Goal: Information Seeking & Learning: Learn about a topic

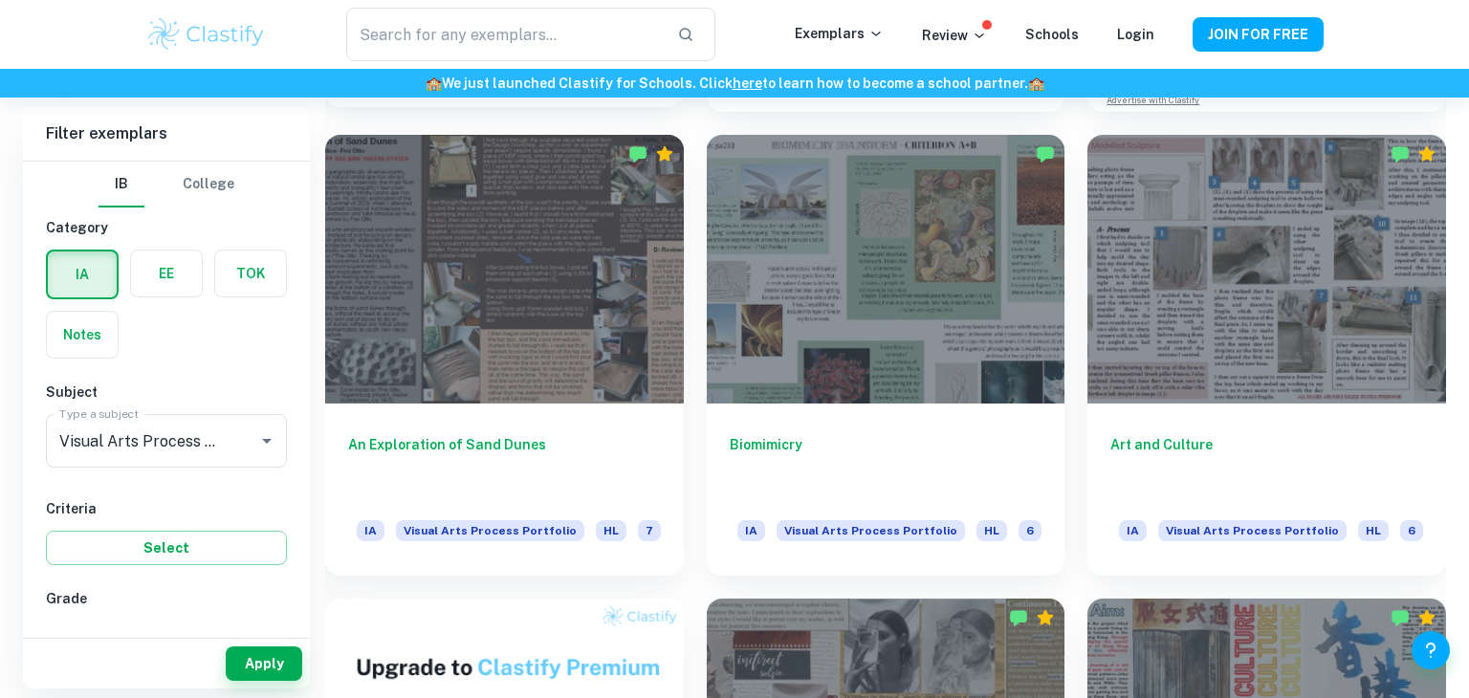
scroll to position [880, 0]
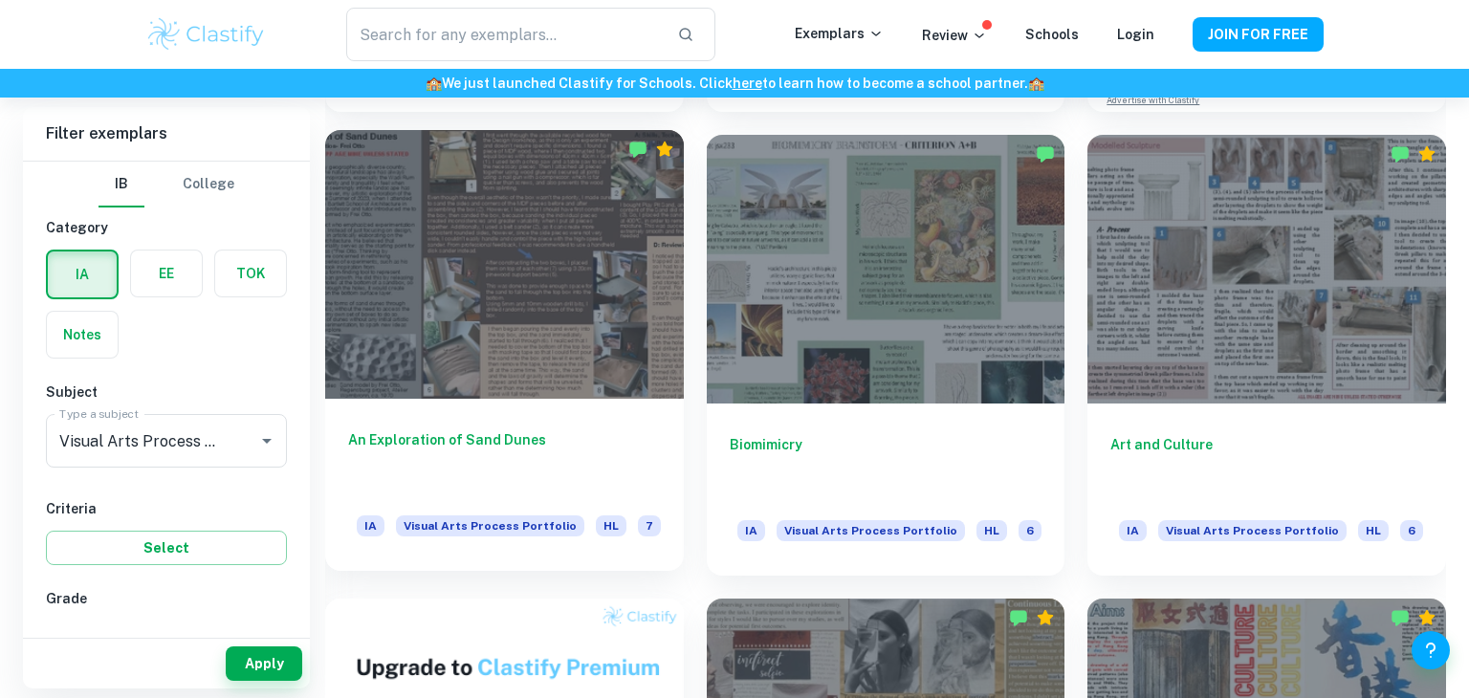
click at [557, 327] on div at bounding box center [504, 264] width 359 height 269
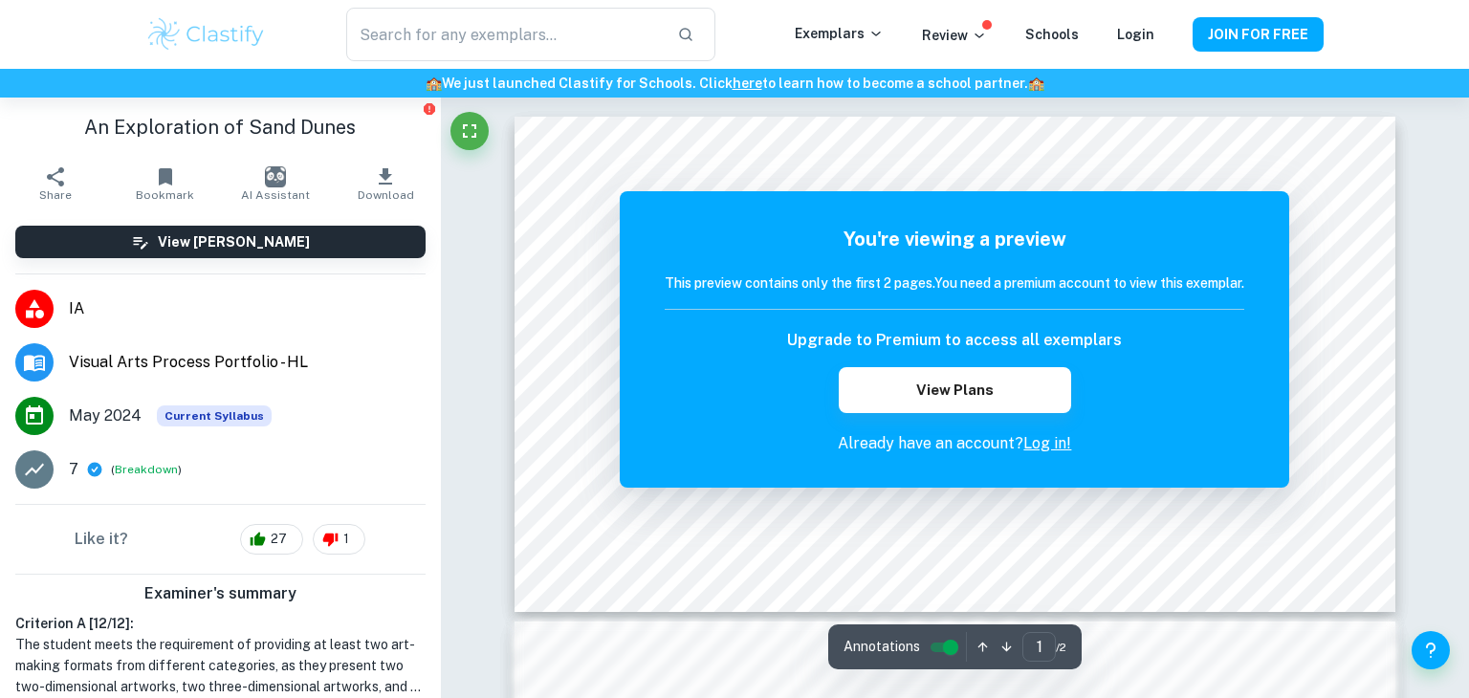
click at [1184, 406] on div "Upgrade to Premium to access all exemplars View Plans" at bounding box center [954, 371] width 579 height 84
click at [976, 381] on button "View Plans" at bounding box center [954, 390] width 231 height 46
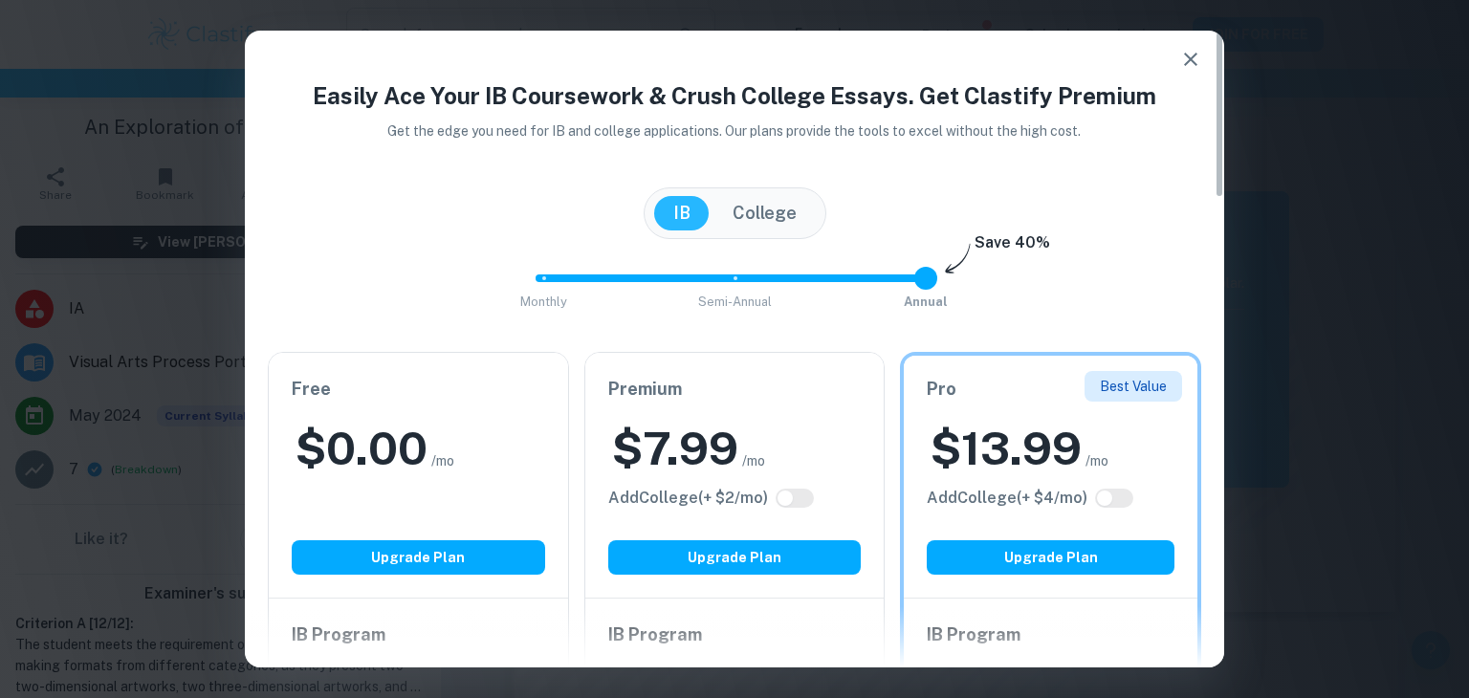
click at [1196, 50] on icon "button" at bounding box center [1190, 59] width 23 height 23
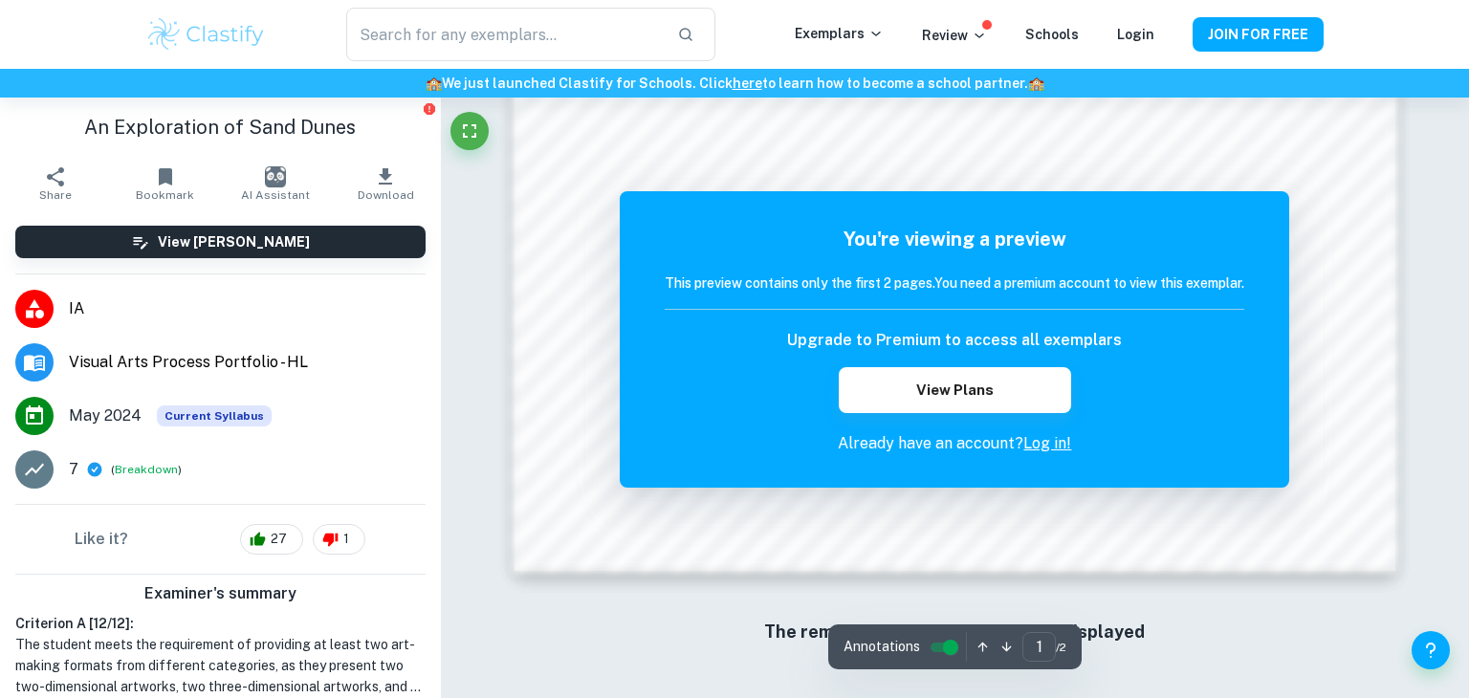
scroll to position [551, 0]
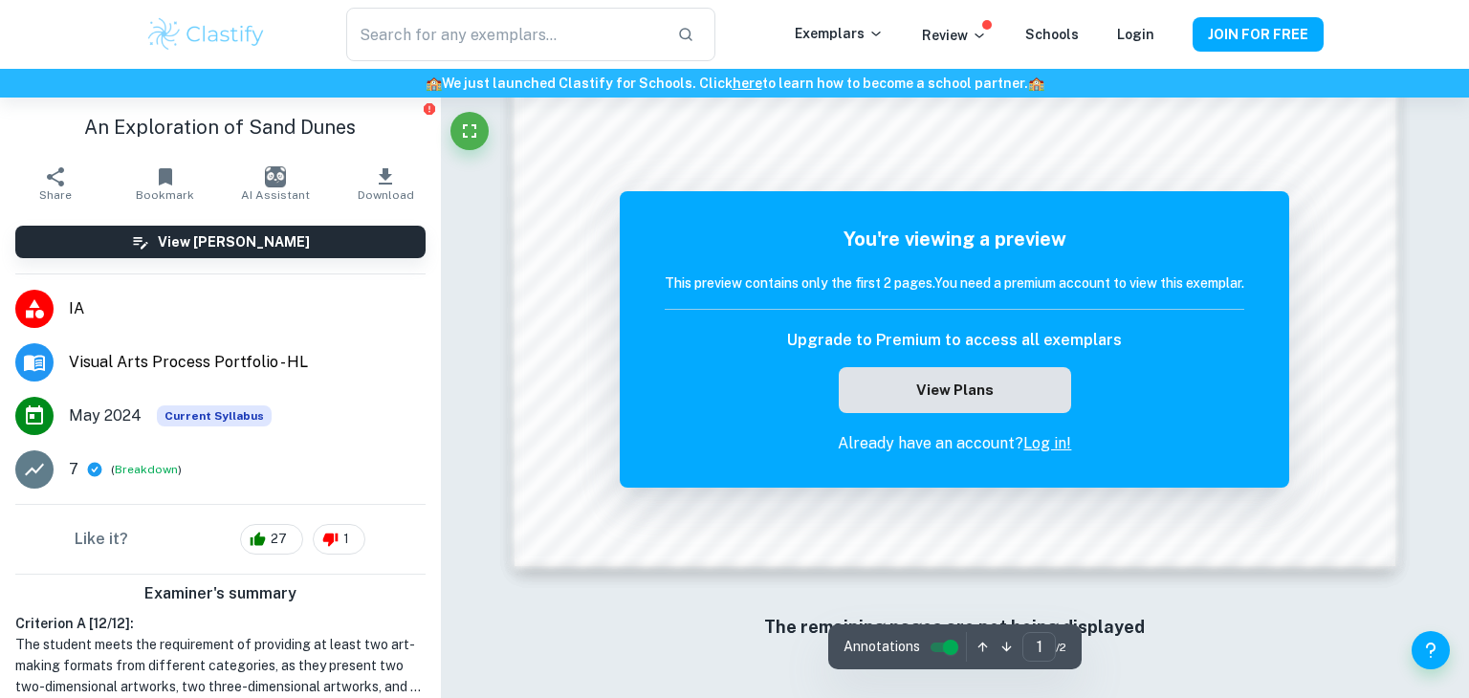
click at [968, 400] on button "View Plans" at bounding box center [954, 390] width 231 height 46
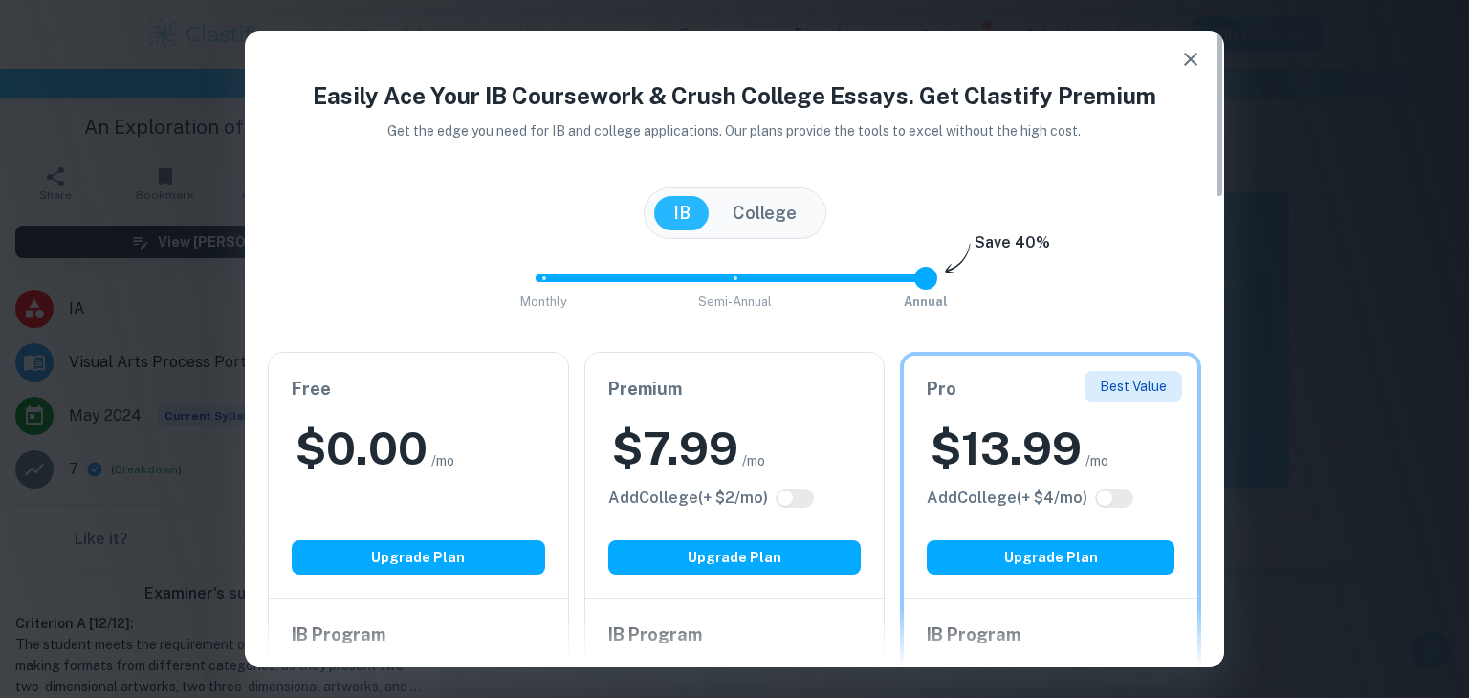
click at [402, 486] on div "Free $ 0.00 /mo Add College (+ $ 2 /mo) Upgrade Plan" at bounding box center [418, 475] width 299 height 245
click at [421, 542] on button "Upgrade Plan" at bounding box center [418, 557] width 253 height 34
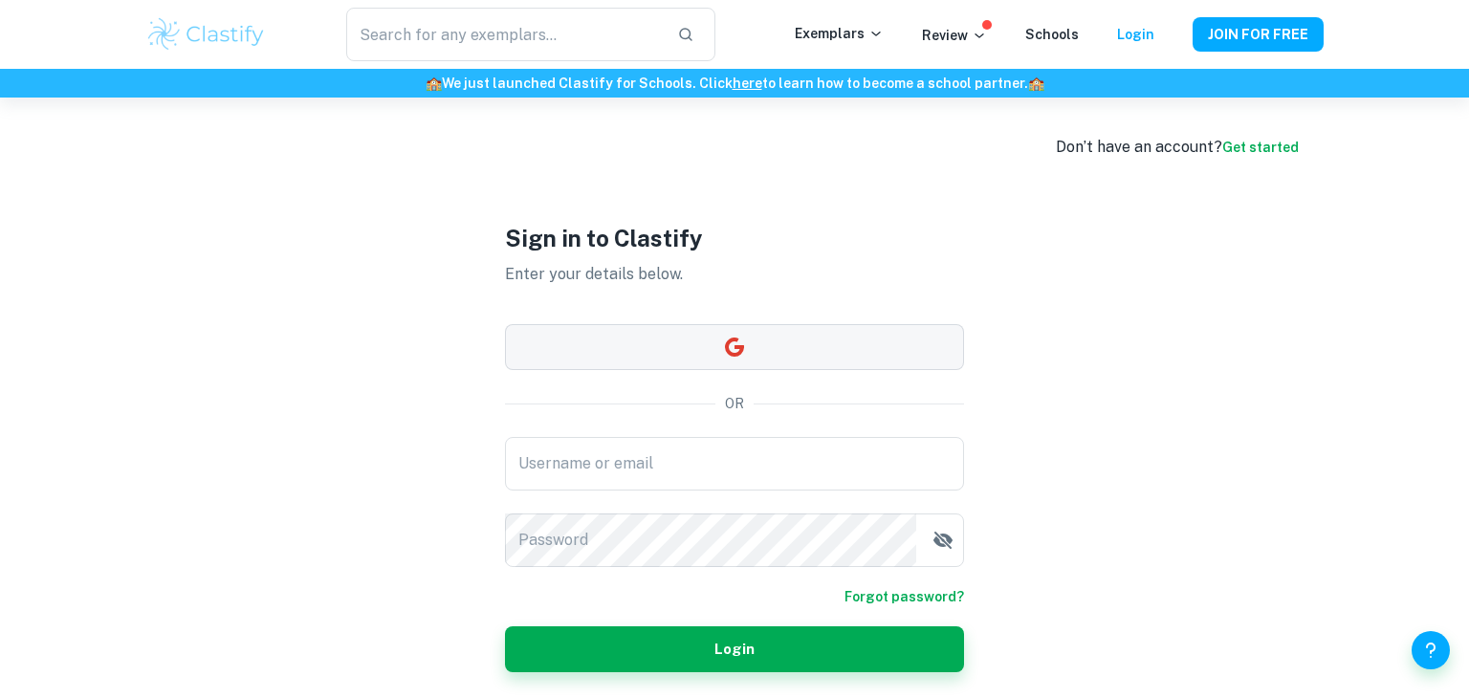
click at [573, 329] on button "button" at bounding box center [734, 347] width 459 height 46
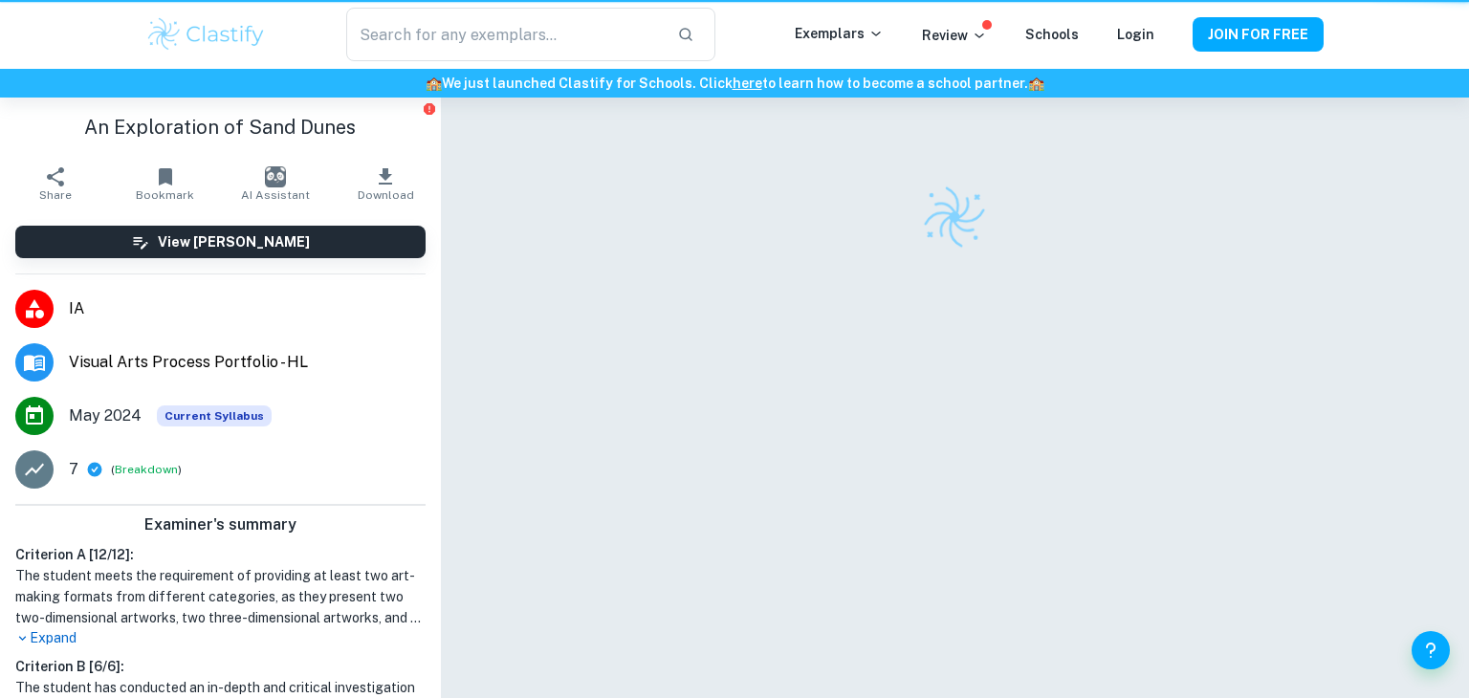
scroll to position [98, 0]
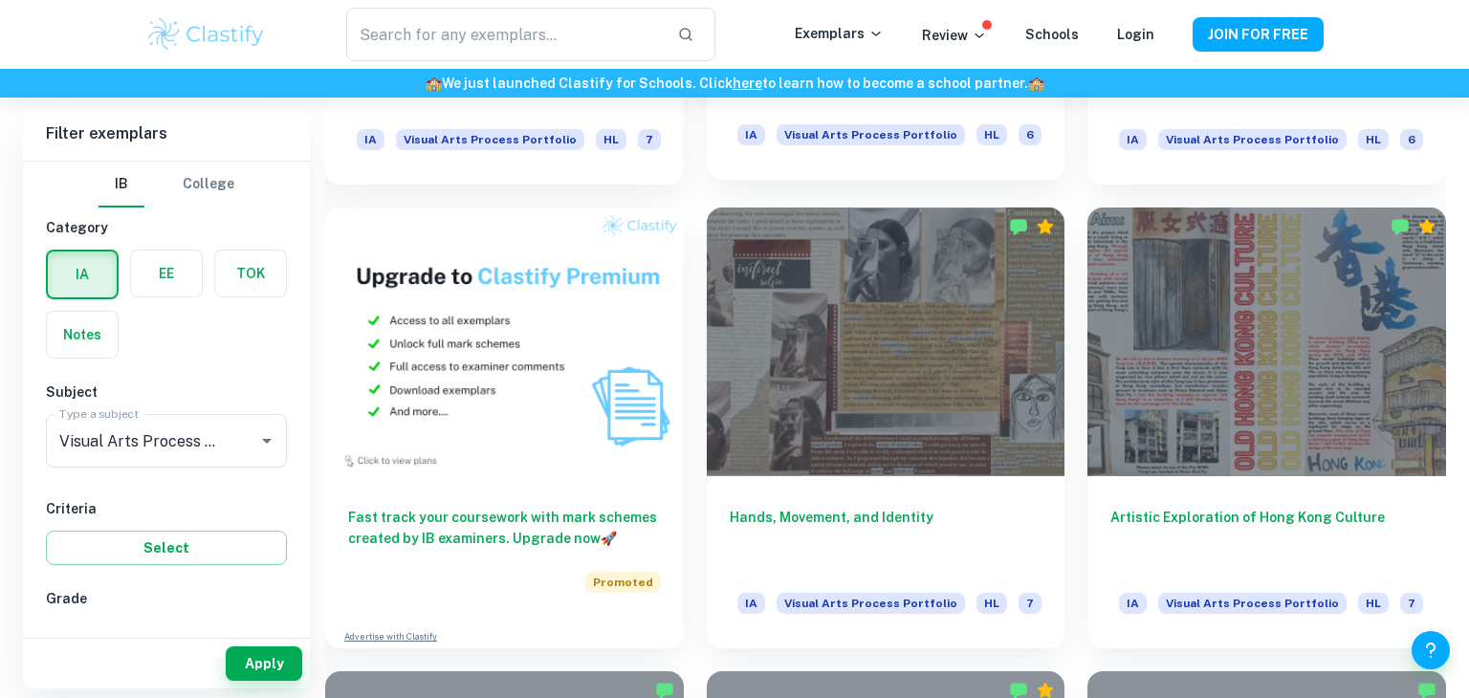
scroll to position [1269, 0]
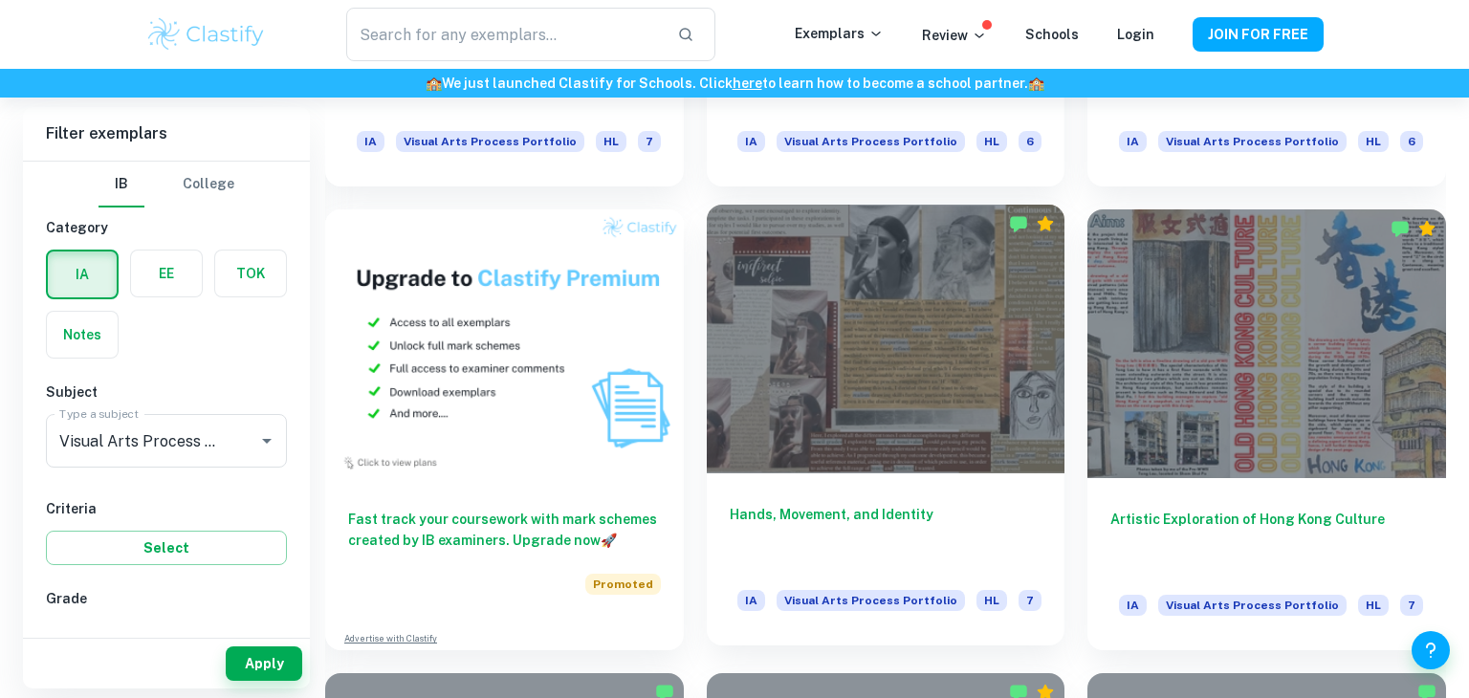
click at [844, 336] on div at bounding box center [886, 339] width 359 height 269
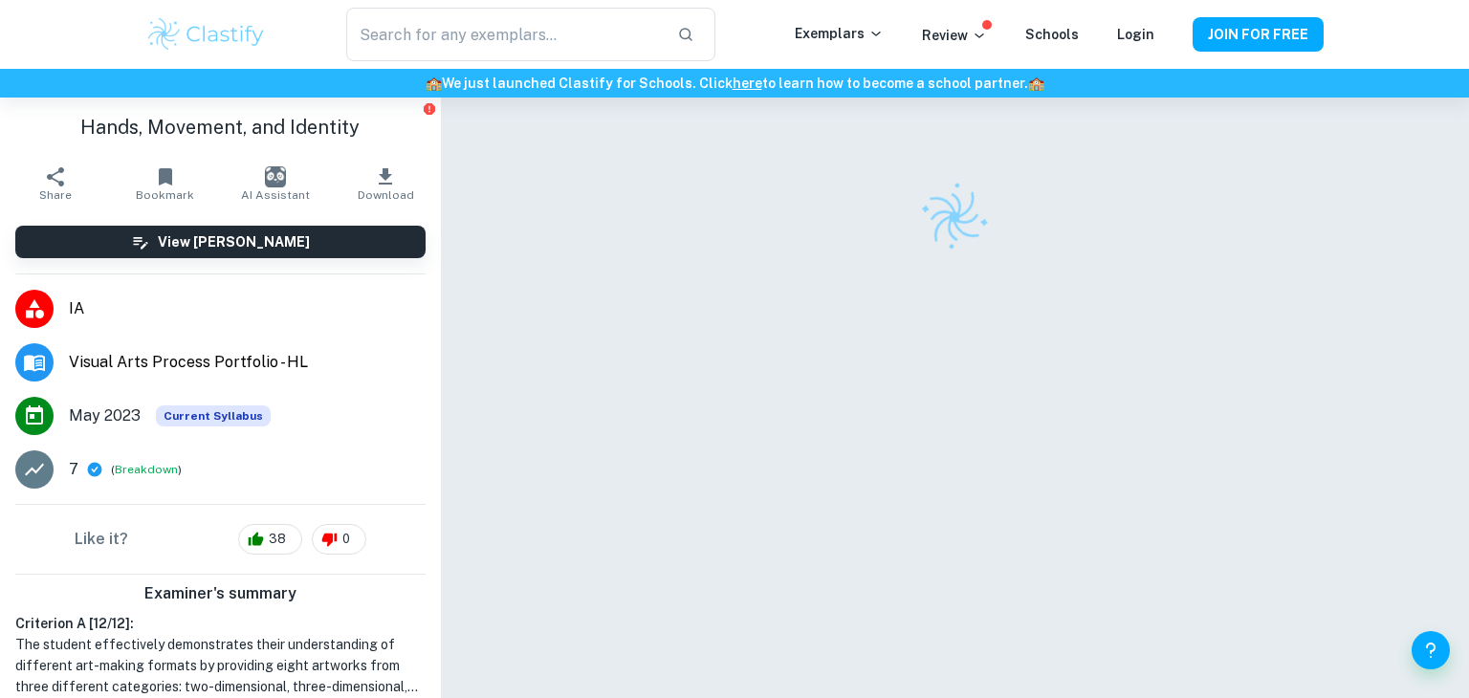
click at [844, 336] on div at bounding box center [955, 426] width 882 height 656
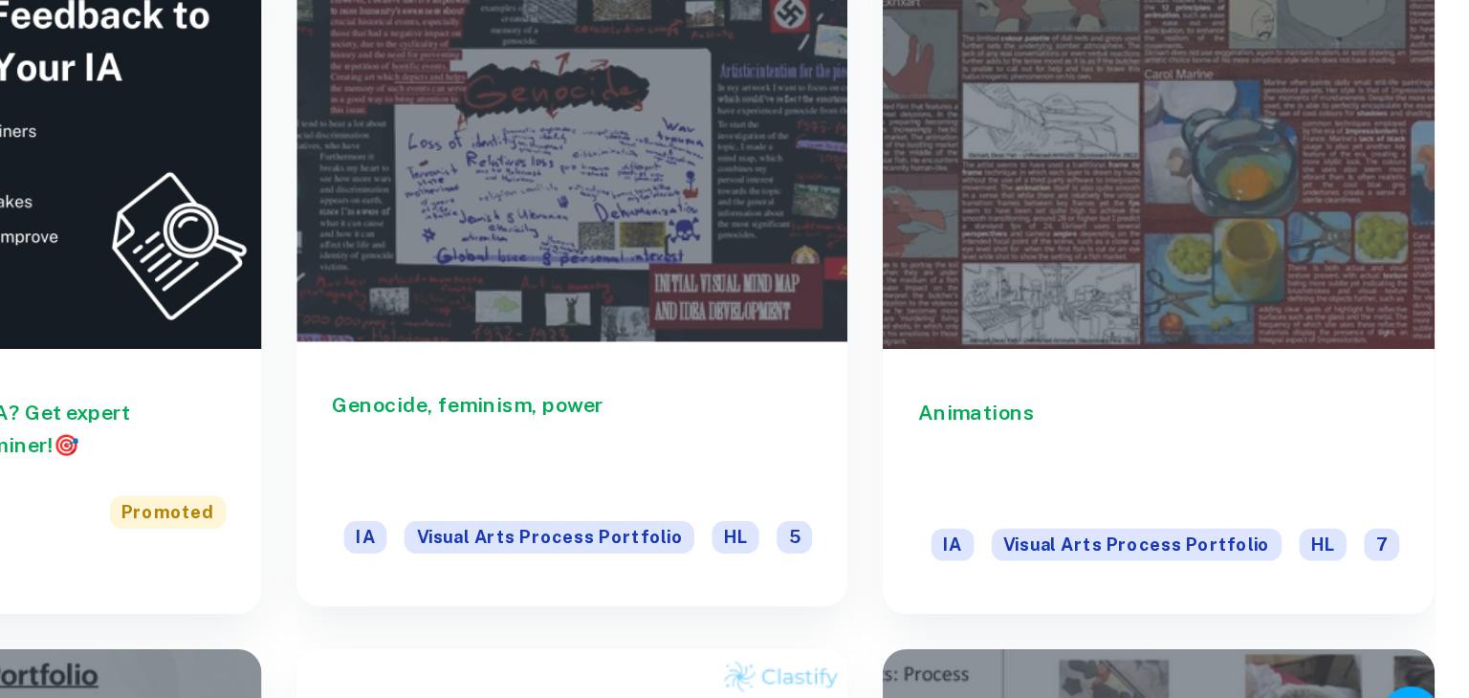
scroll to position [3190, 0]
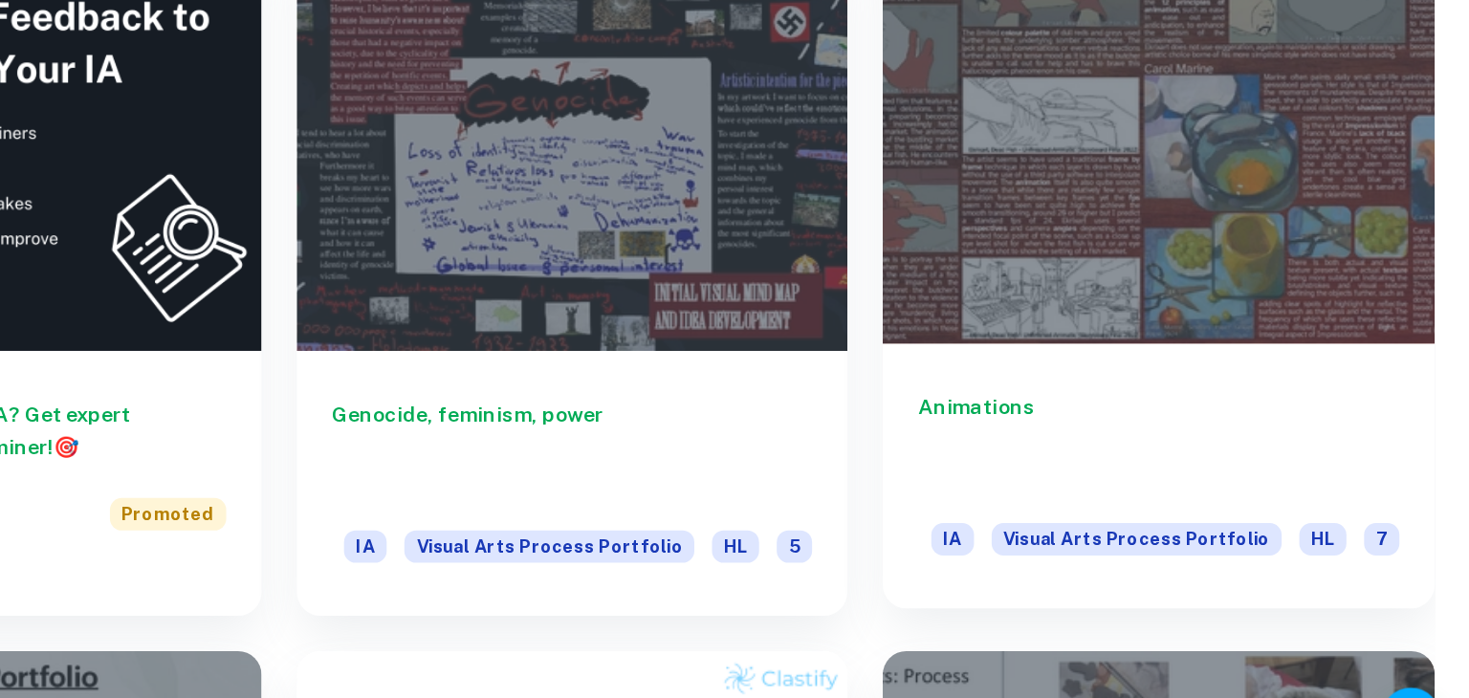
click at [1233, 378] on div at bounding box center [1266, 273] width 359 height 269
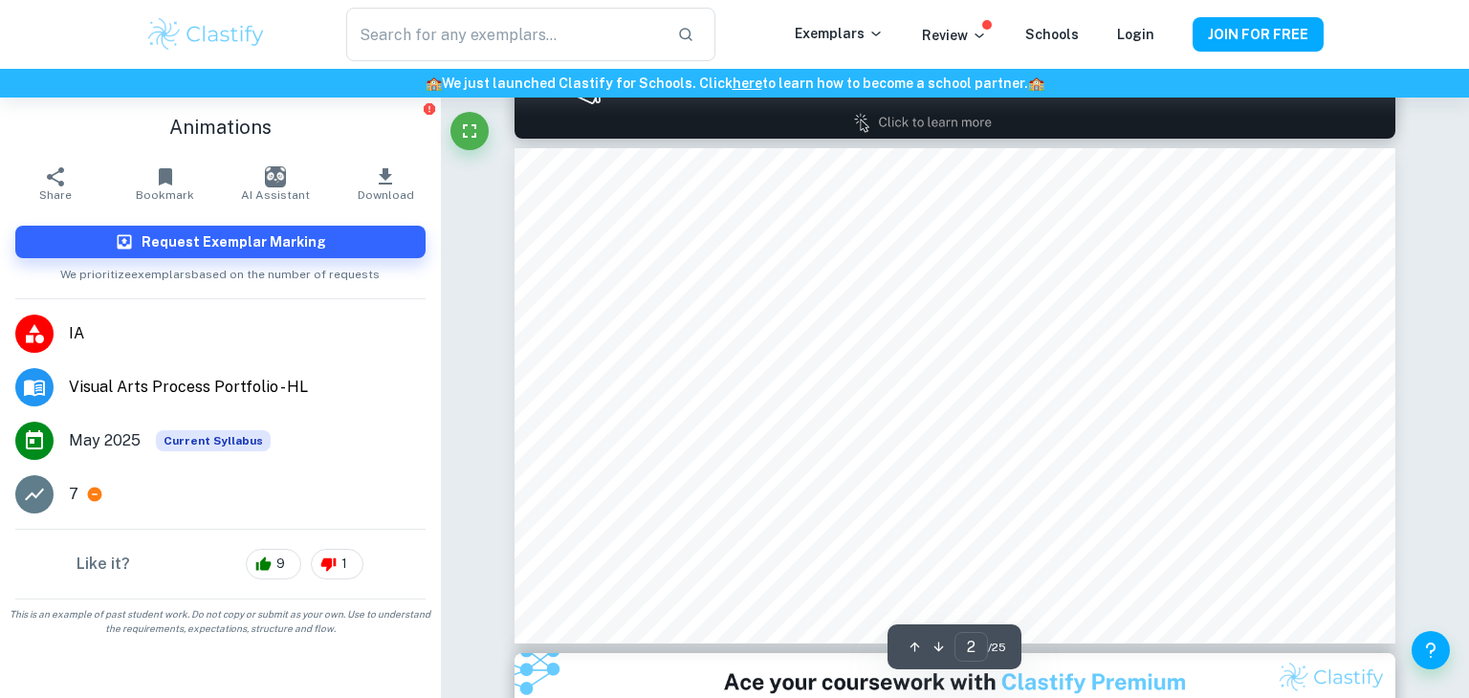
scroll to position [618, 0]
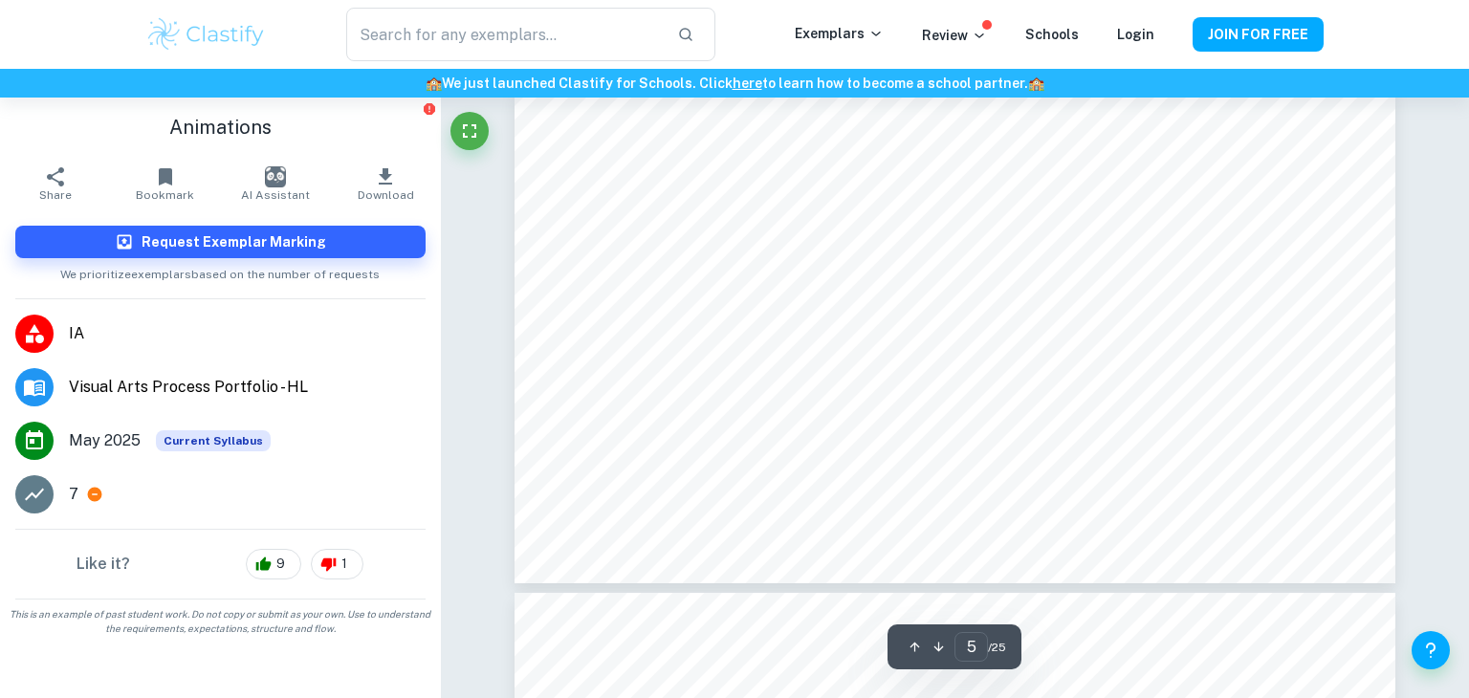
type input "6"
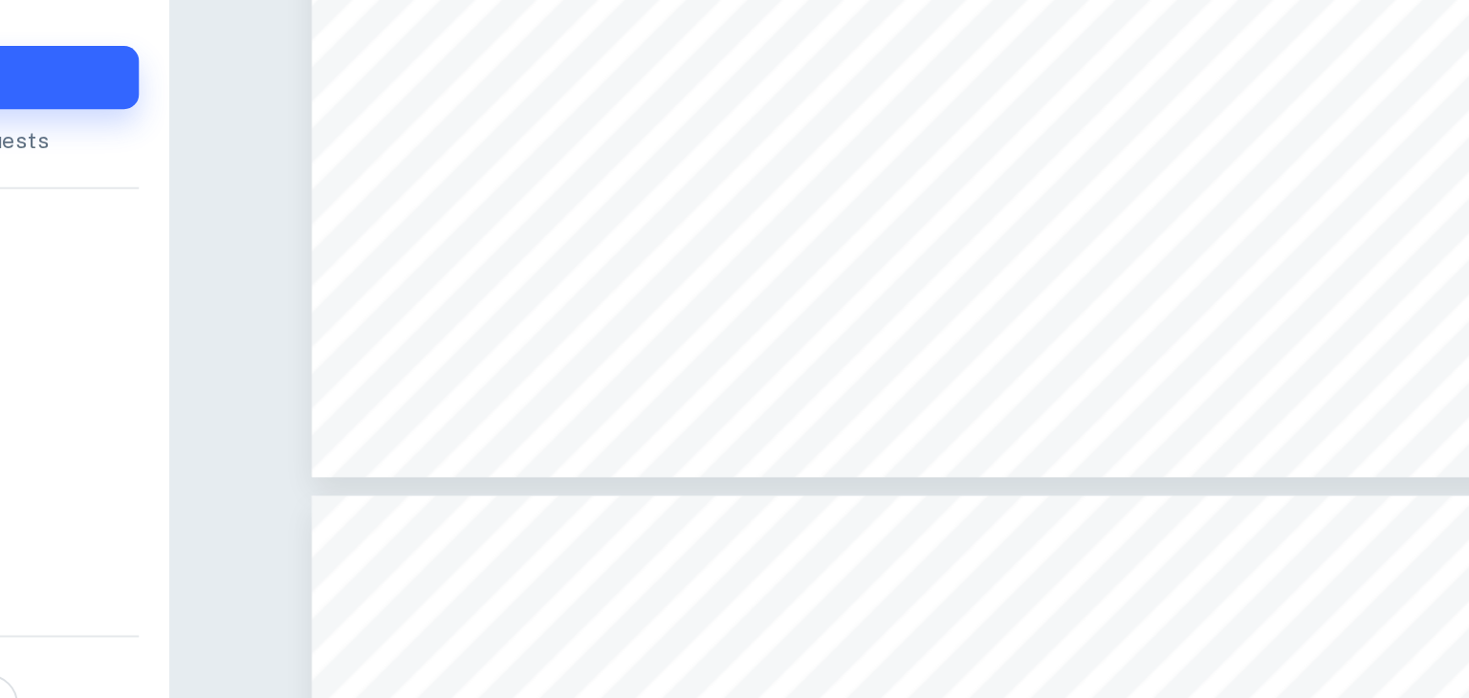
scroll to position [2972, 0]
